Goal: Task Accomplishment & Management: Manage account settings

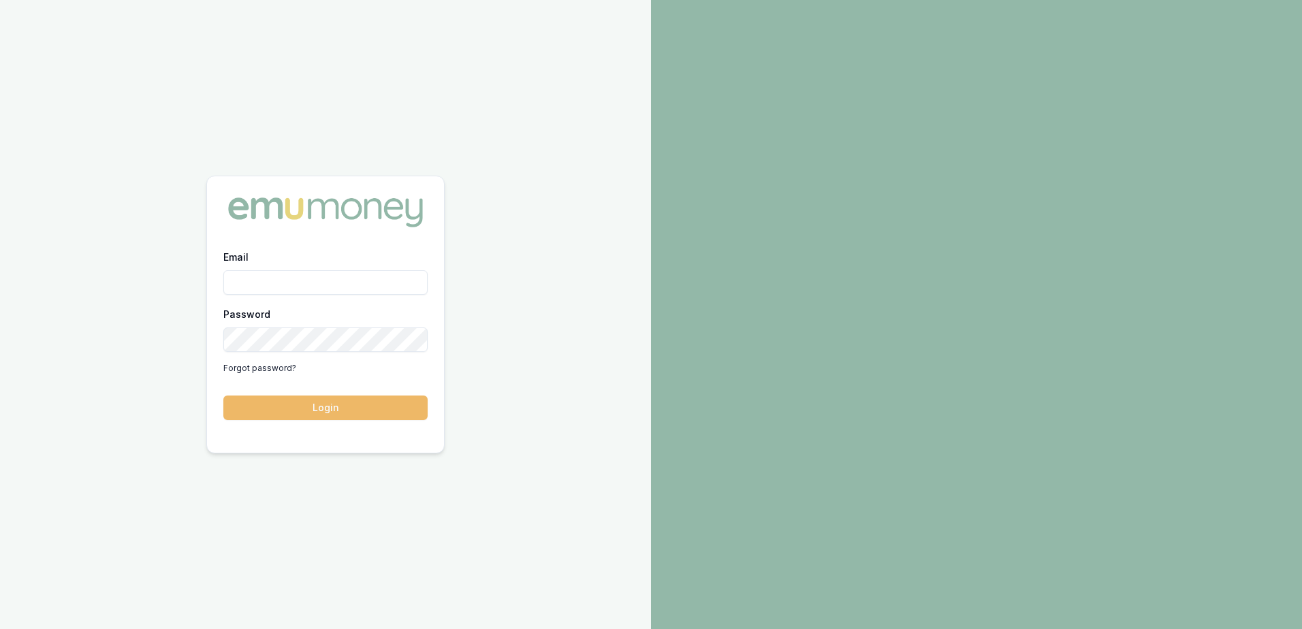
type input "[EMAIL_ADDRESS][DOMAIN_NAME]"
click at [298, 416] on button "Login" at bounding box center [325, 408] width 204 height 25
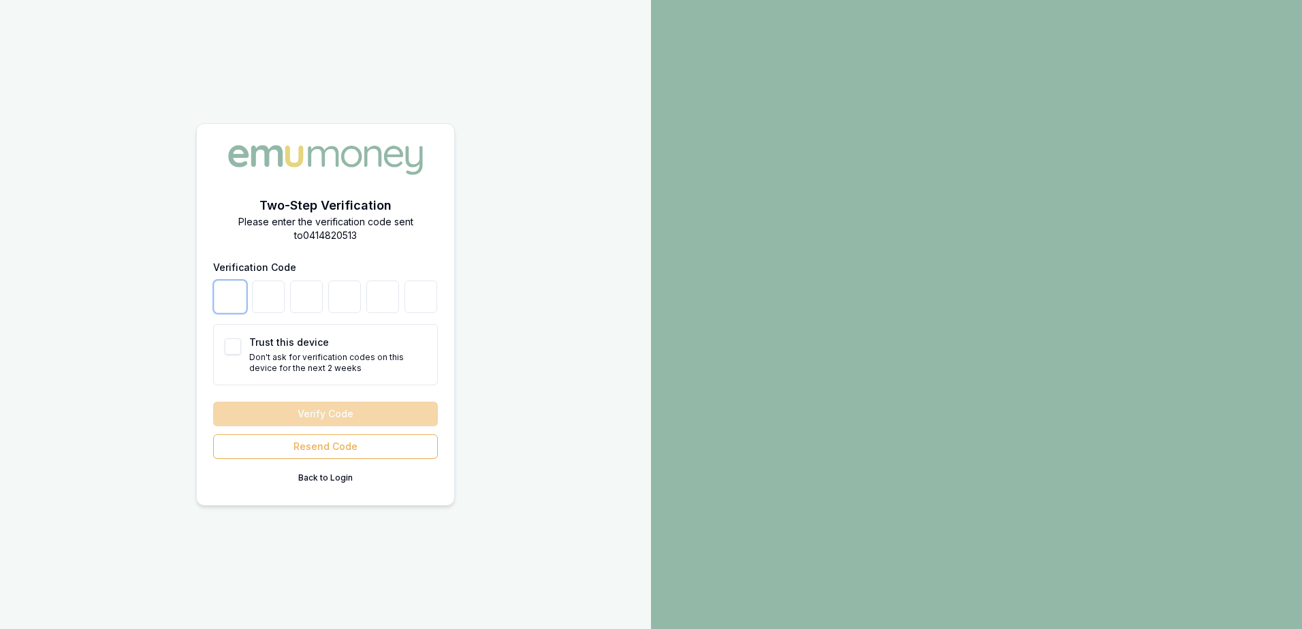
click at [242, 301] on input "number" at bounding box center [230, 297] width 33 height 33
type input "6"
type input "7"
type input "4"
type input "3"
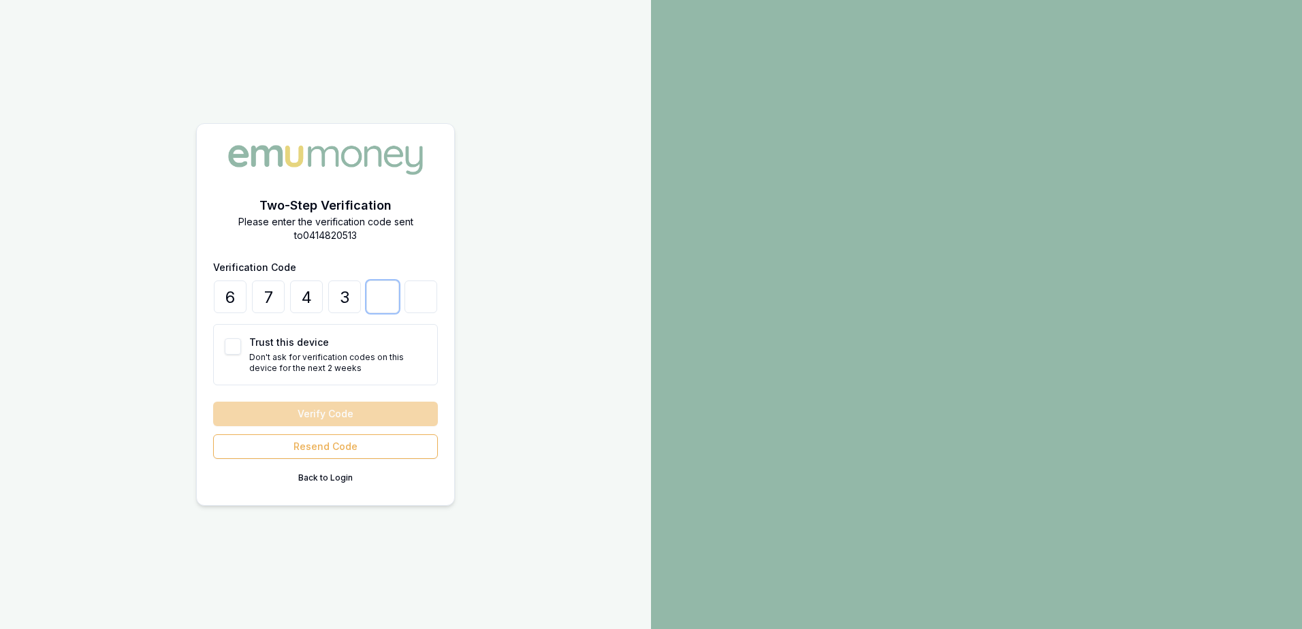
type input "2"
type input "7"
click at [290, 409] on button "Verify Code" at bounding box center [325, 414] width 225 height 25
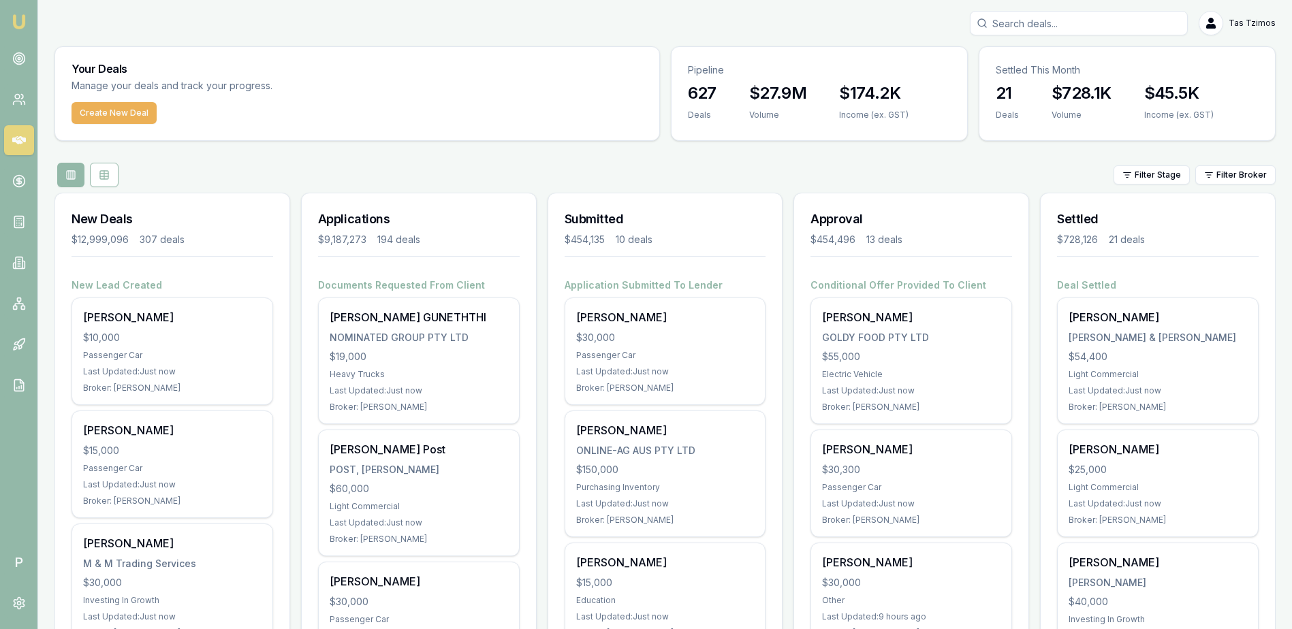
click at [1263, 24] on html "Emu Broker P Tas Tzimos Toggle Menu Your Deals Manage your deals and track your…" at bounding box center [646, 314] width 1292 height 629
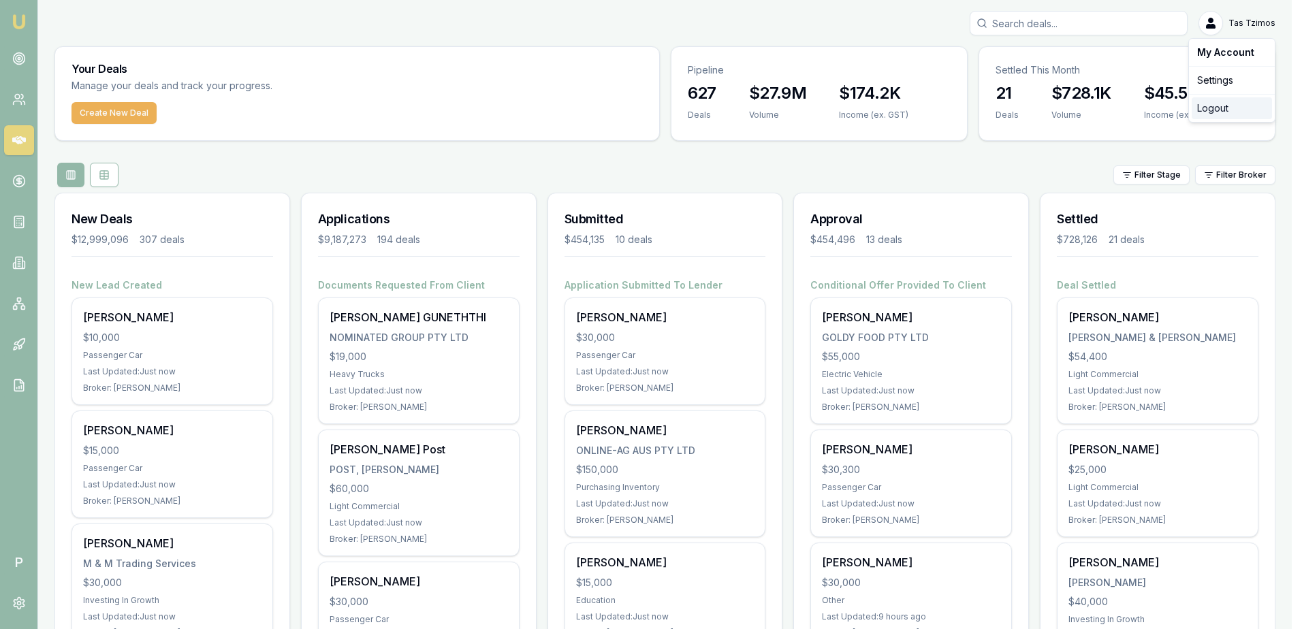
click at [1223, 107] on div "Logout" at bounding box center [1232, 108] width 80 height 22
